Goal: Task Accomplishment & Management: Manage account settings

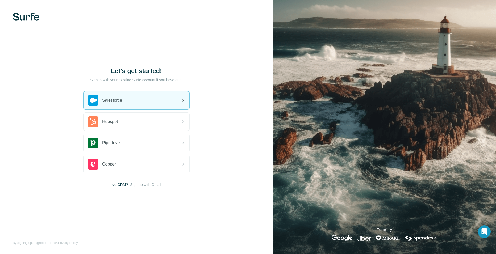
click at [124, 102] on div "Salesforce" at bounding box center [136, 100] width 106 height 18
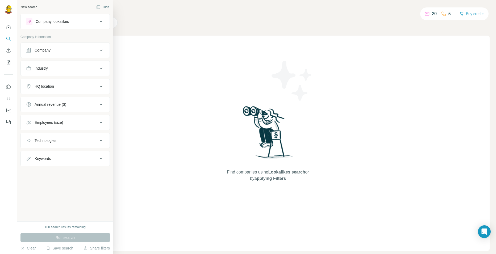
click at [78, 191] on div "New search Hide Company lookalikes Company information Company Industry HQ loca…" at bounding box center [65, 110] width 96 height 221
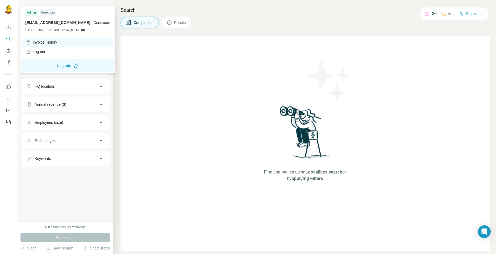
click at [48, 42] on div "Invoice History" at bounding box center [41, 42] width 32 height 5
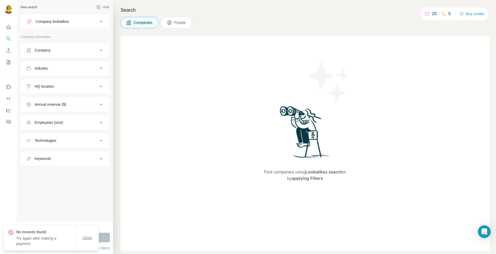
click at [91, 241] on span "Close" at bounding box center [88, 237] width 10 height 5
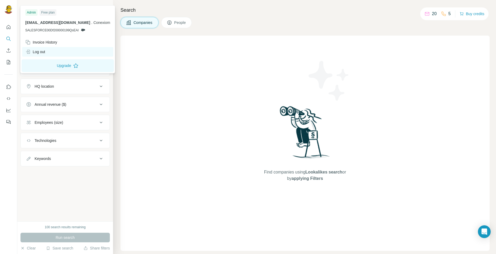
click at [42, 52] on div "Log out" at bounding box center [35, 51] width 20 height 5
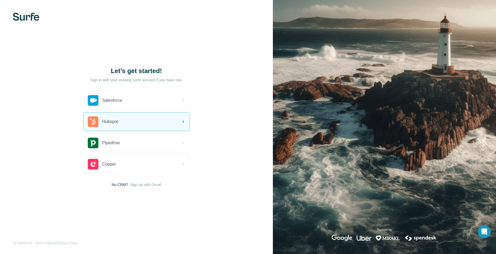
click at [126, 120] on div "Hubspot" at bounding box center [136, 122] width 106 height 18
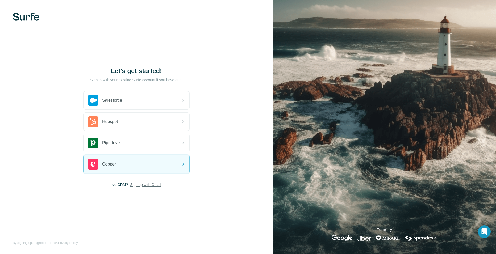
click at [138, 183] on span "Sign up with Gmail" at bounding box center [145, 184] width 31 height 5
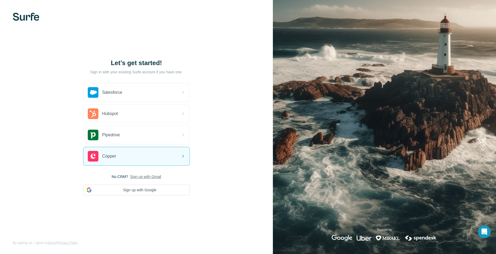
click at [120, 176] on span "No CRM?" at bounding box center [120, 176] width 16 height 5
click at [140, 188] on button "Sign up with Google" at bounding box center [136, 190] width 106 height 11
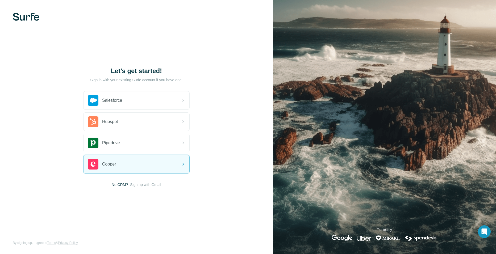
click at [140, 193] on div "Let’s get started! Sign in with your existing Surfe account if you have one. Sa…" at bounding box center [136, 127] width 273 height 254
click at [142, 186] on span "Sign up with Gmail" at bounding box center [145, 184] width 31 height 5
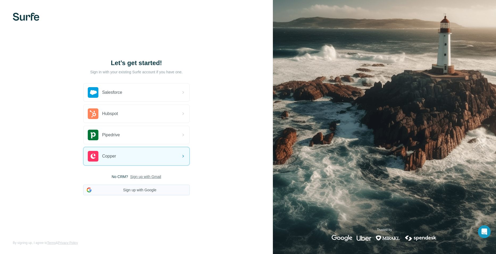
click at [140, 192] on button "Sign up with Google" at bounding box center [136, 190] width 106 height 11
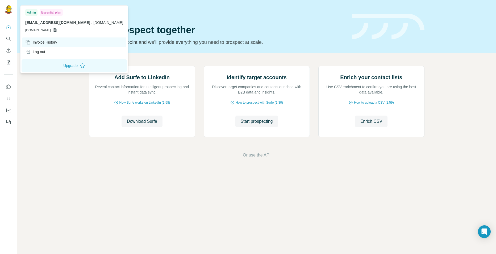
click at [50, 40] on div "Invoice History" at bounding box center [41, 42] width 32 height 5
click at [51, 40] on div "Invoice History" at bounding box center [41, 42] width 32 height 5
click at [8, 9] on img at bounding box center [8, 9] width 9 height 9
click at [52, 41] on div "Invoice History" at bounding box center [41, 42] width 32 height 5
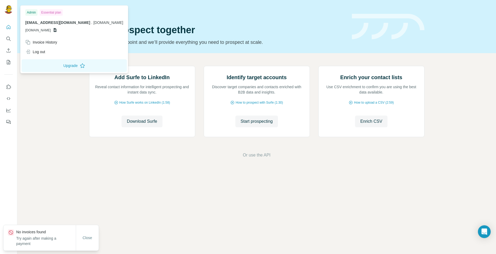
click at [41, 16] on div "Admin Essential plan [EMAIL_ADDRESS][DOMAIN_NAME] . [DOMAIN_NAME] [DOMAIN_NAME]" at bounding box center [74, 22] width 105 height 31
click at [53, 10] on div "Essential plan" at bounding box center [51, 12] width 23 height 6
click at [93, 24] on span "[DOMAIN_NAME]" at bounding box center [108, 22] width 30 height 4
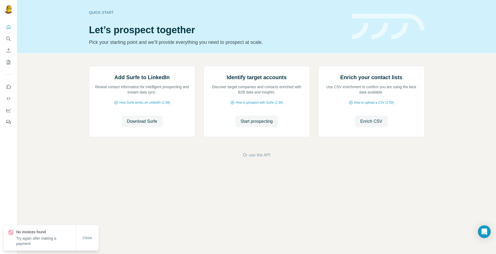
click at [35, 132] on div "Add Surfe to LinkedIn Reveal contact information for intelligent prospecting an…" at bounding box center [256, 112] width 478 height 118
